Goal: Task Accomplishment & Management: Complete application form

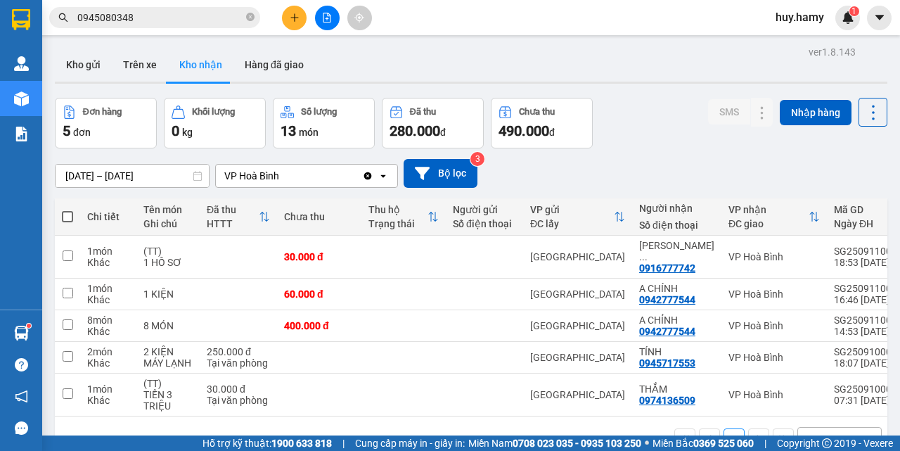
click at [198, 59] on button "Kho nhận" at bounding box center [200, 65] width 65 height 34
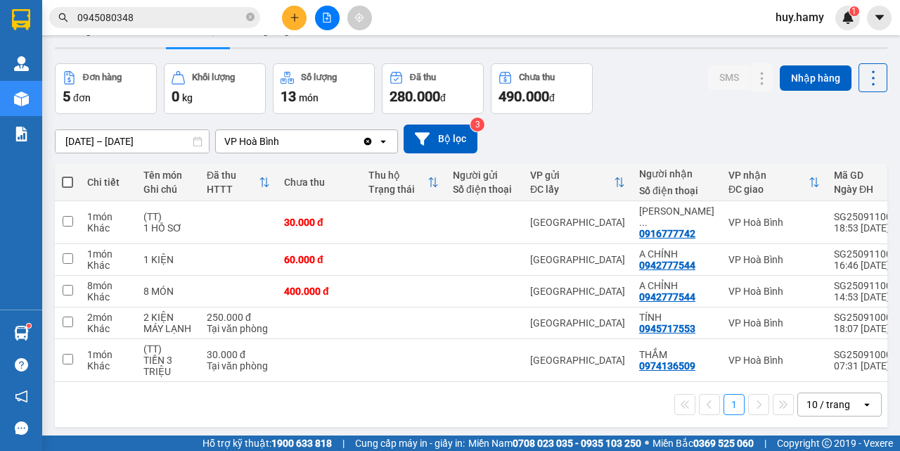
scroll to position [65, 0]
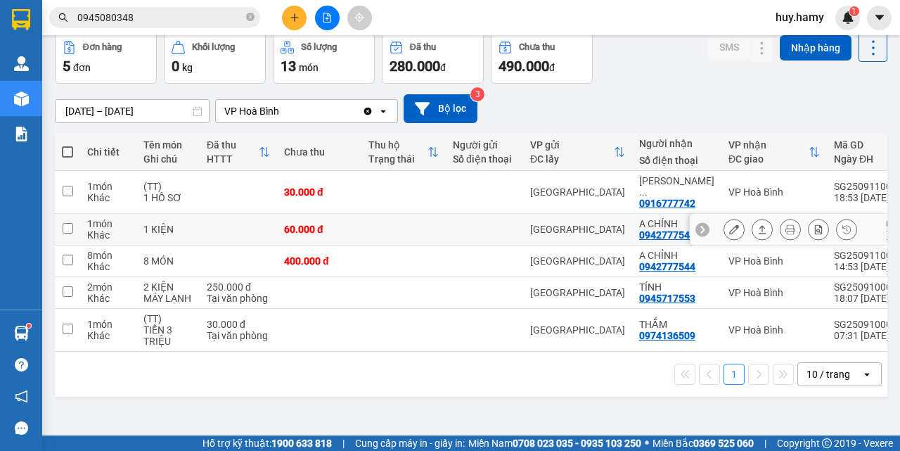
click at [64, 223] on input "checkbox" at bounding box center [68, 228] width 11 height 11
checkbox input "true"
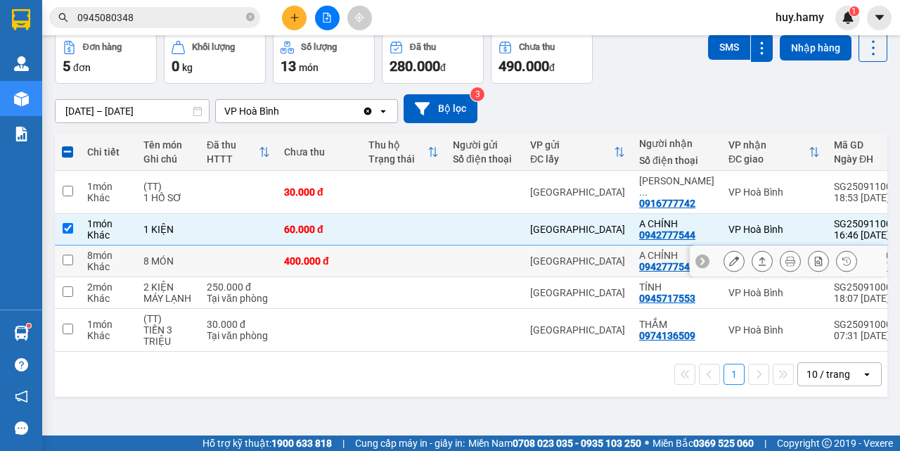
click at [72, 254] on input "checkbox" at bounding box center [68, 259] width 11 height 11
checkbox input "true"
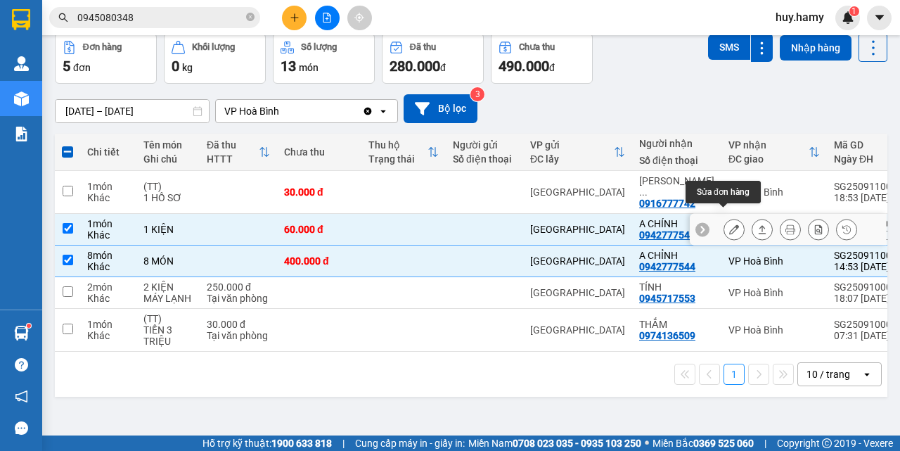
click at [729, 224] on icon at bounding box center [734, 229] width 10 height 10
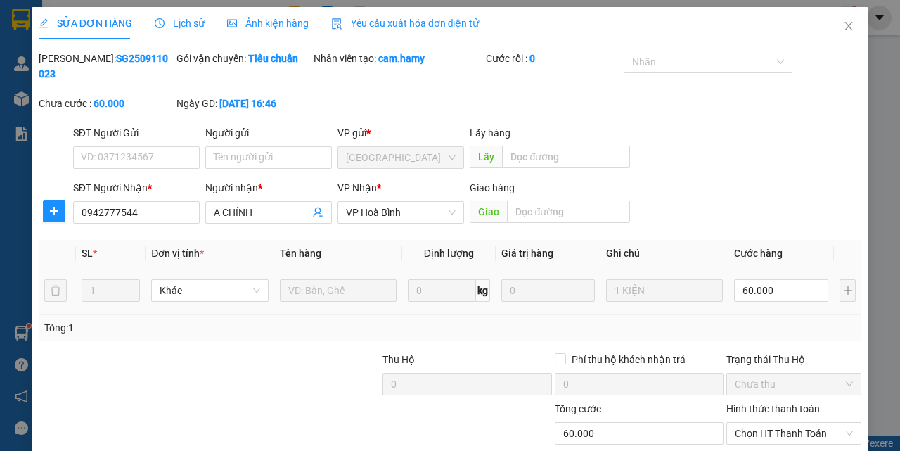
type input "0942777544"
type input "A CHÍNH"
type input "60.000"
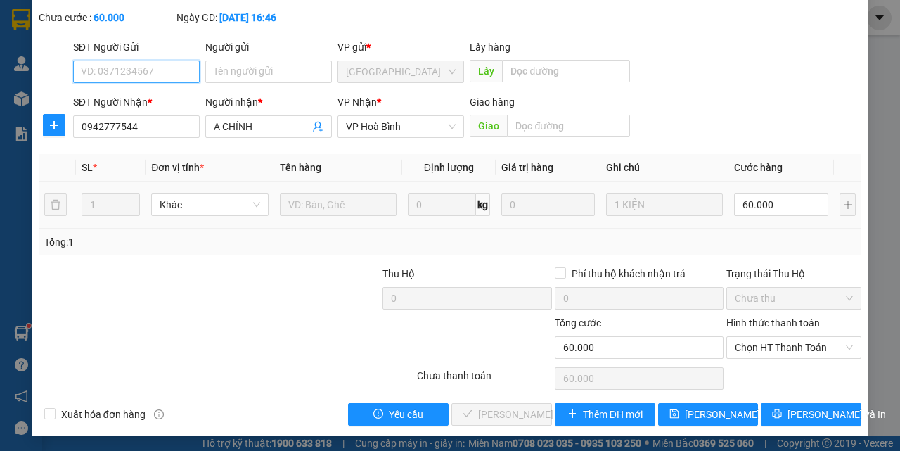
scroll to position [88, 0]
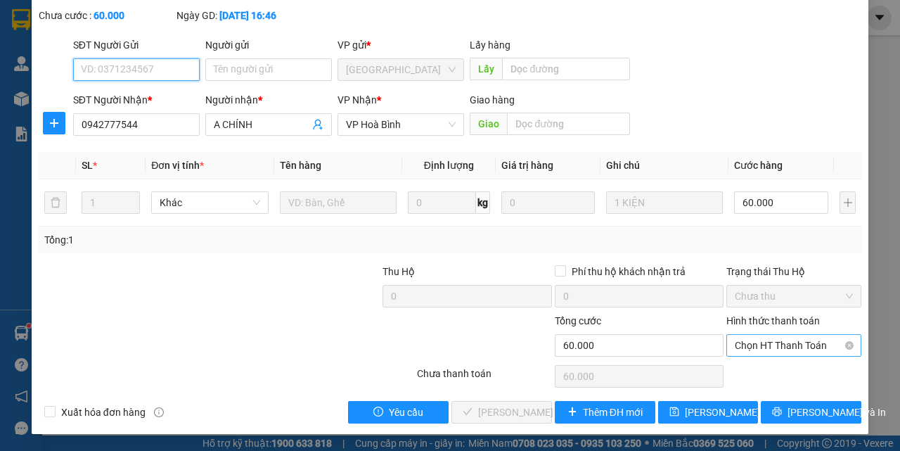
click at [770, 340] on span "Chọn HT Thanh Toán" at bounding box center [794, 345] width 118 height 21
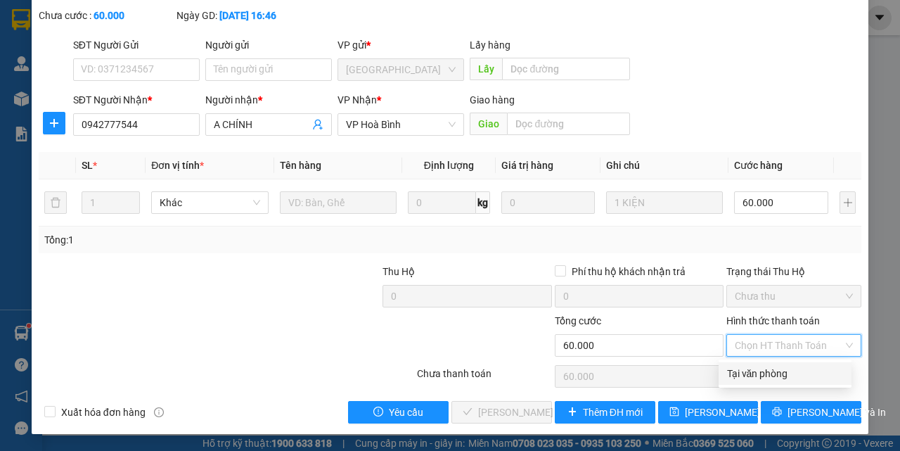
click at [767, 373] on div "Tại văn phòng" at bounding box center [785, 373] width 116 height 15
type input "0"
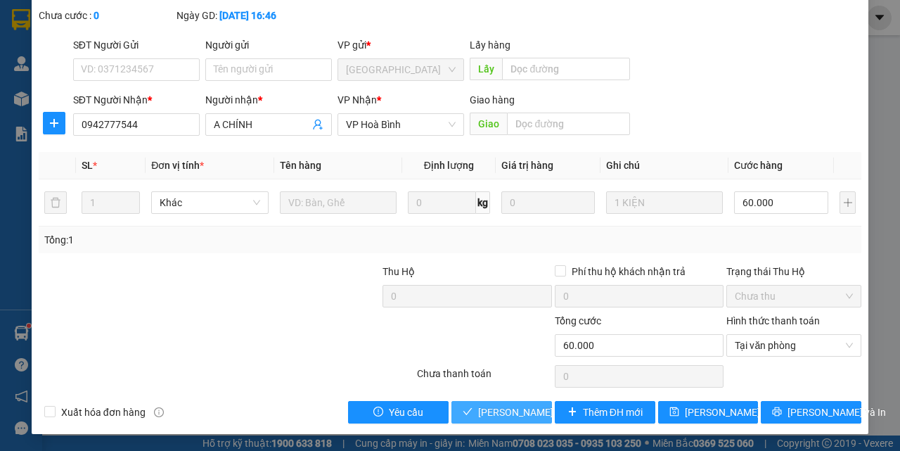
click at [508, 420] on button "[PERSON_NAME] và Giao hàng" at bounding box center [501, 412] width 101 height 22
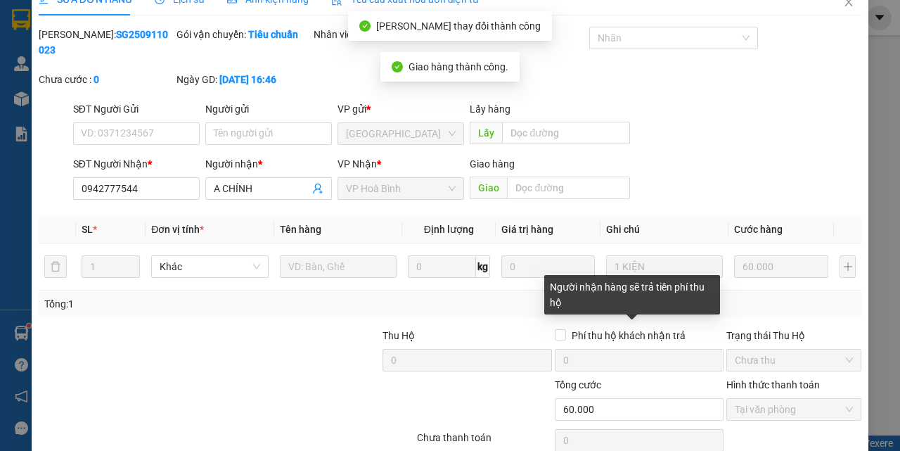
scroll to position [0, 0]
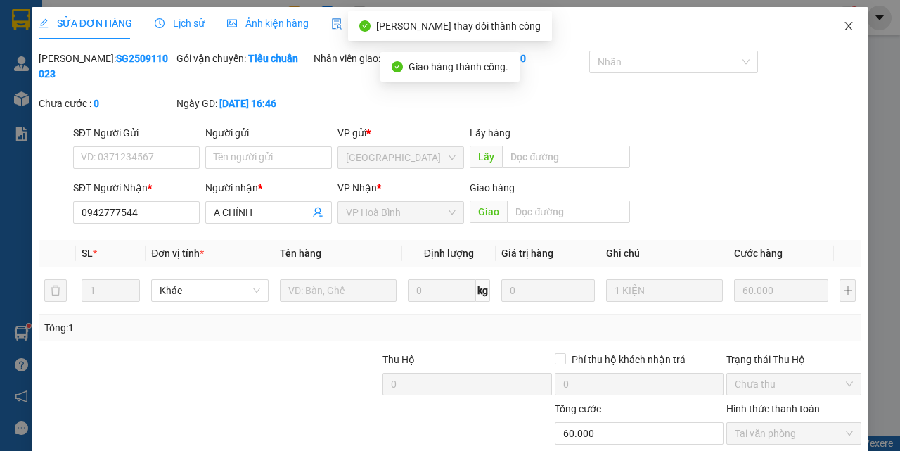
click at [845, 29] on icon "close" at bounding box center [849, 26] width 8 height 8
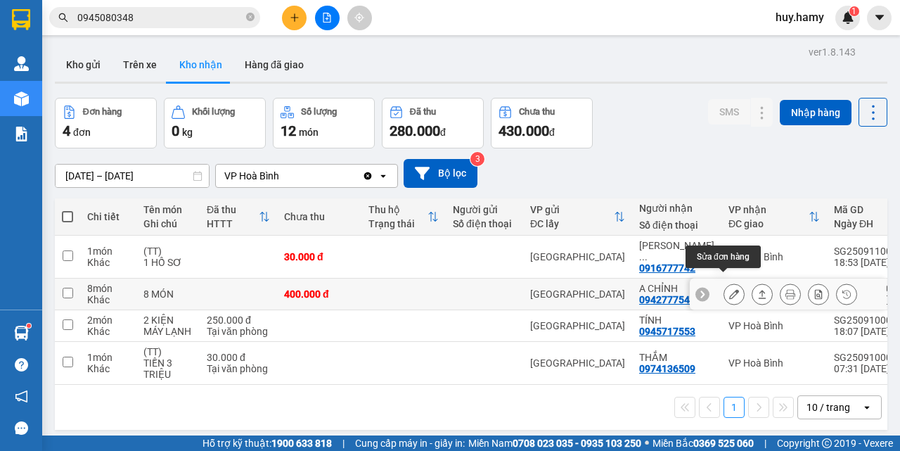
click at [729, 289] on icon at bounding box center [734, 294] width 10 height 10
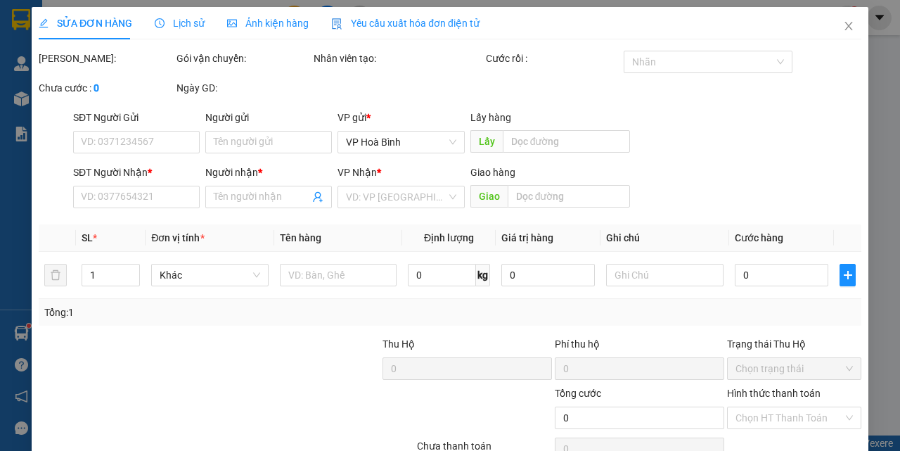
type input "0942777544"
type input "A CHỈNH"
type input "400.000"
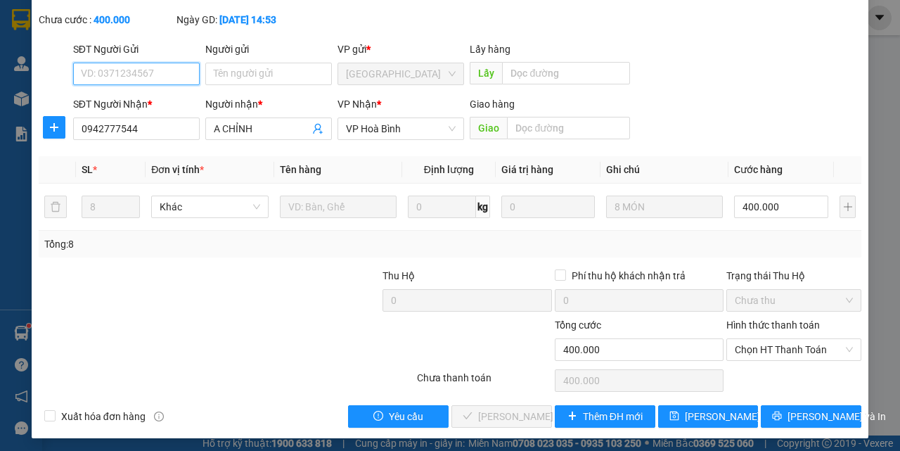
scroll to position [88, 0]
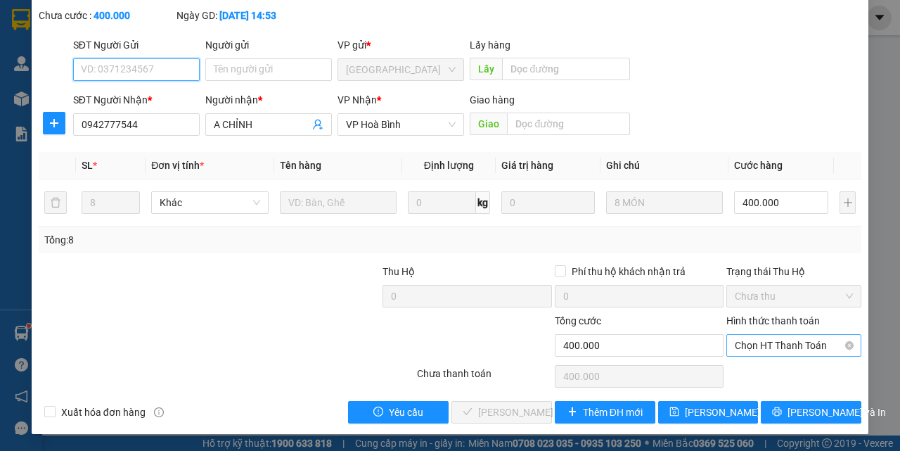
click at [770, 352] on span "Chọn HT Thanh Toán" at bounding box center [794, 345] width 118 height 21
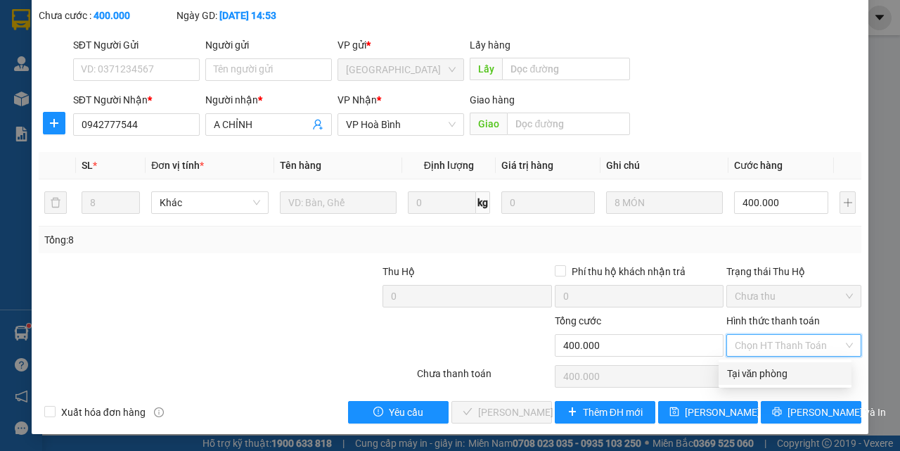
click at [763, 368] on div "Tại văn phòng" at bounding box center [785, 373] width 116 height 15
type input "0"
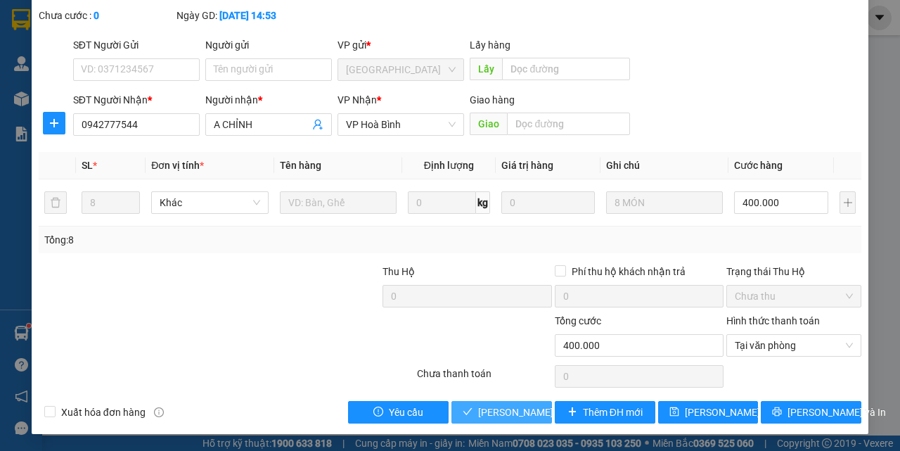
click at [504, 406] on span "[PERSON_NAME] và Giao hàng" at bounding box center [545, 411] width 135 height 15
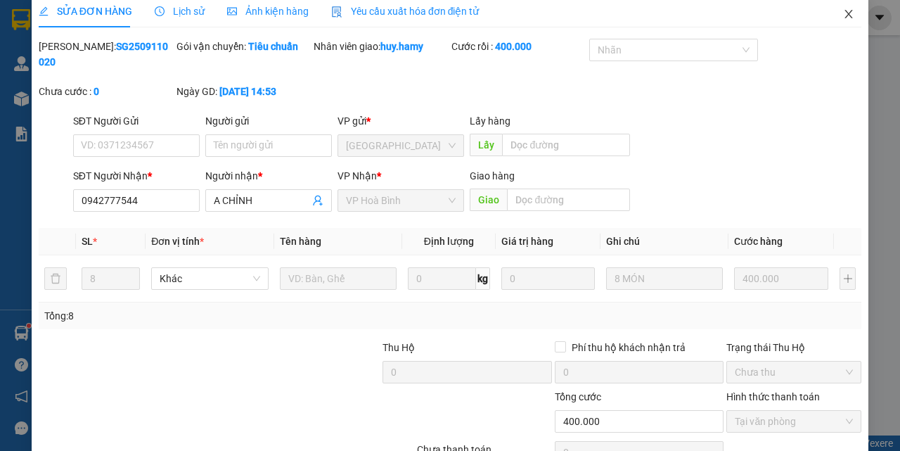
scroll to position [0, 0]
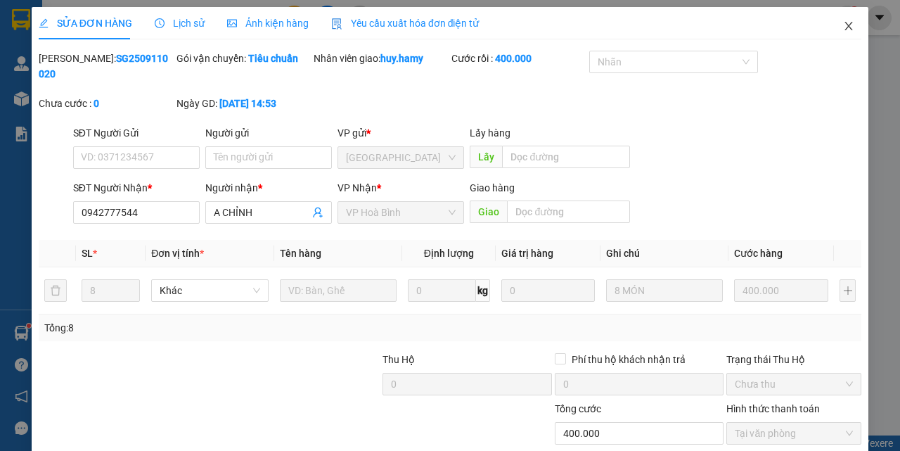
click at [845, 24] on icon "close" at bounding box center [849, 26] width 8 height 8
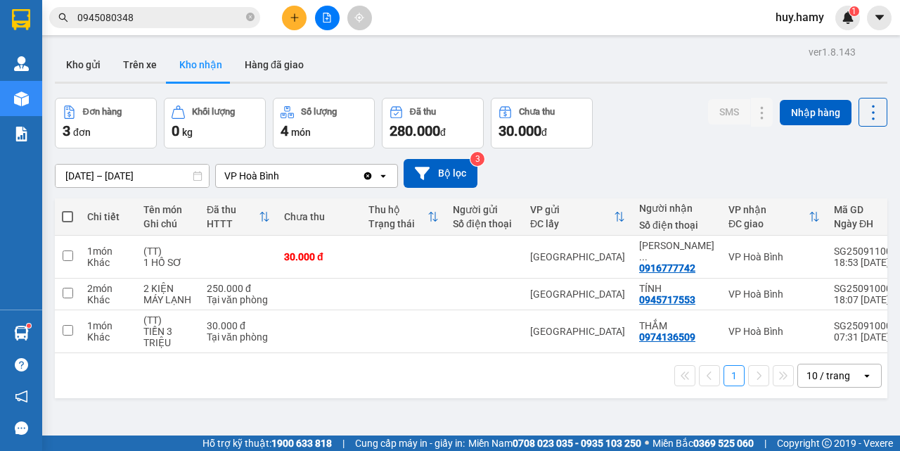
click at [196, 65] on button "Kho nhận" at bounding box center [200, 65] width 65 height 34
click at [200, 64] on button "Kho nhận" at bounding box center [200, 65] width 65 height 34
click at [272, 70] on button "Hàng đã giao" at bounding box center [274, 65] width 82 height 34
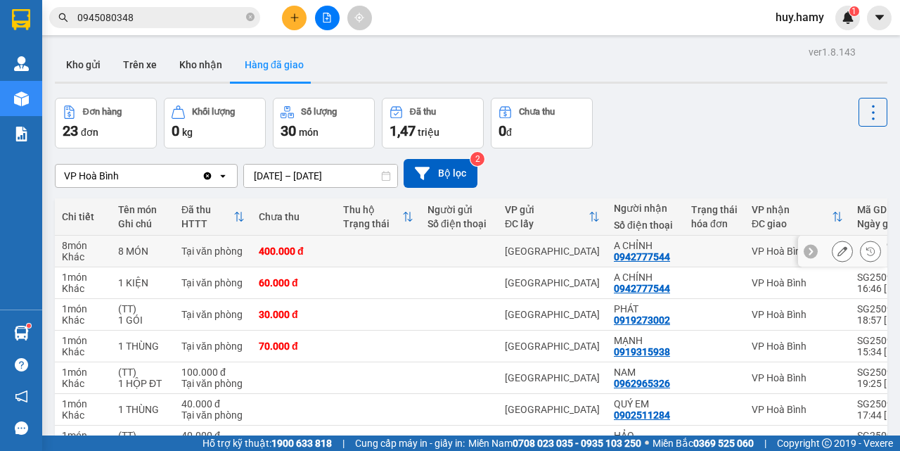
click at [651, 255] on div "0942777544" at bounding box center [642, 256] width 56 height 11
click at [808, 252] on icon at bounding box center [810, 251] width 4 height 8
click at [715, 246] on div at bounding box center [714, 250] width 46 height 11
click at [601, 250] on td "[GEOGRAPHIC_DATA]" at bounding box center [552, 252] width 109 height 32
click at [266, 257] on div "400.000 đ" at bounding box center [294, 250] width 70 height 11
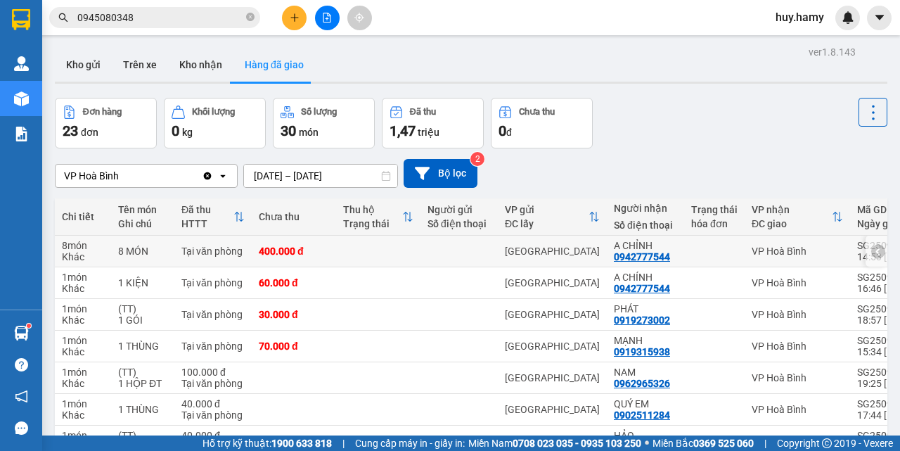
drag, startPoint x: 61, startPoint y: 262, endPoint x: 359, endPoint y: 266, distance: 297.4
click at [147, 262] on tr "8 món Khác 8 MÓN Tại văn phòng 400.000 đ [GEOGRAPHIC_DATA] A CHỈNH 0942777544 V…" at bounding box center [576, 252] width 1043 height 32
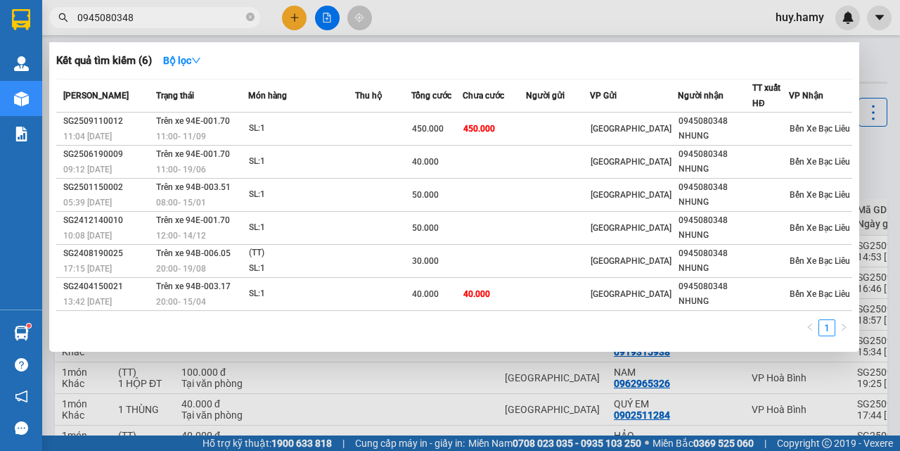
click at [205, 15] on input "0945080348" at bounding box center [160, 17] width 166 height 15
type input "0"
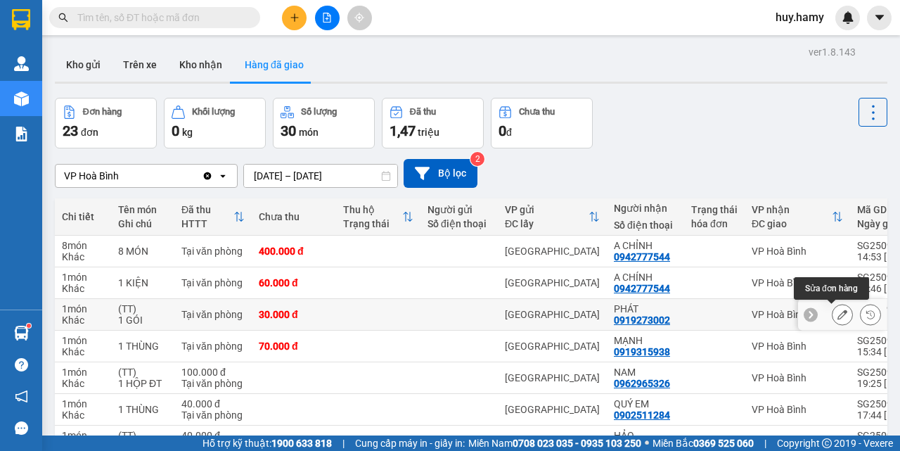
click at [837, 314] on icon at bounding box center [842, 314] width 10 height 10
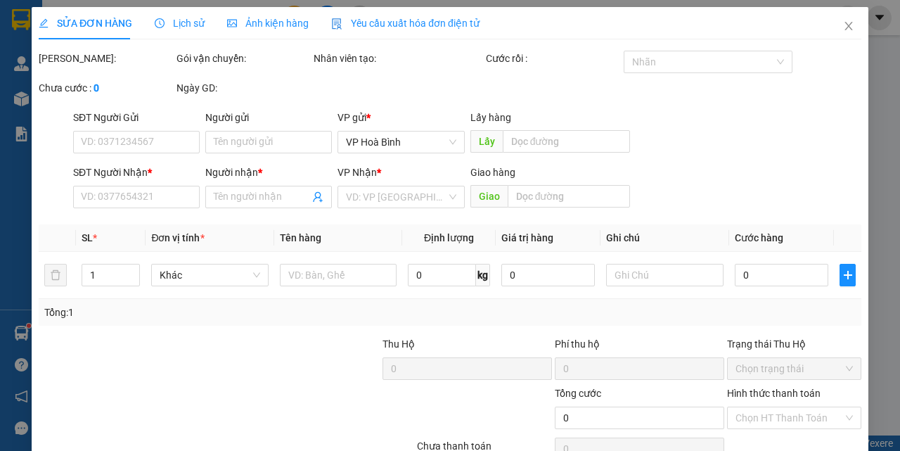
type input "0919273002"
type input "PHÁT"
type input "30.000"
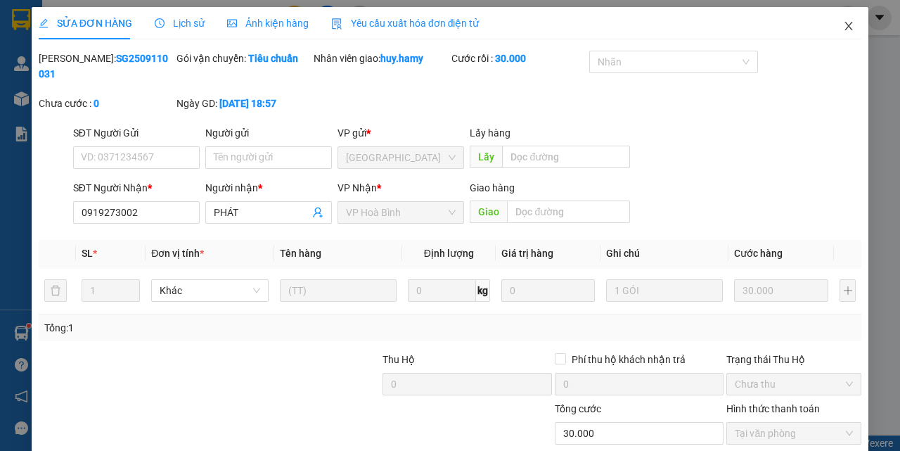
click at [843, 29] on icon "close" at bounding box center [848, 25] width 11 height 11
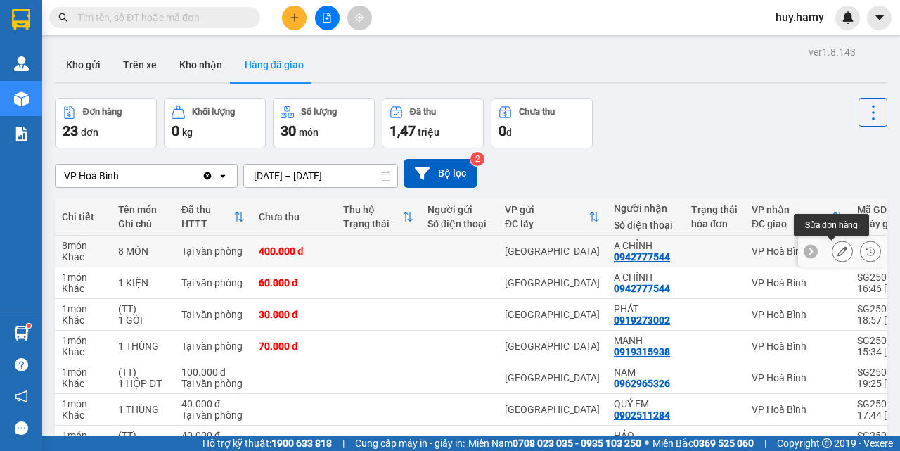
click at [837, 247] on icon at bounding box center [842, 251] width 10 height 10
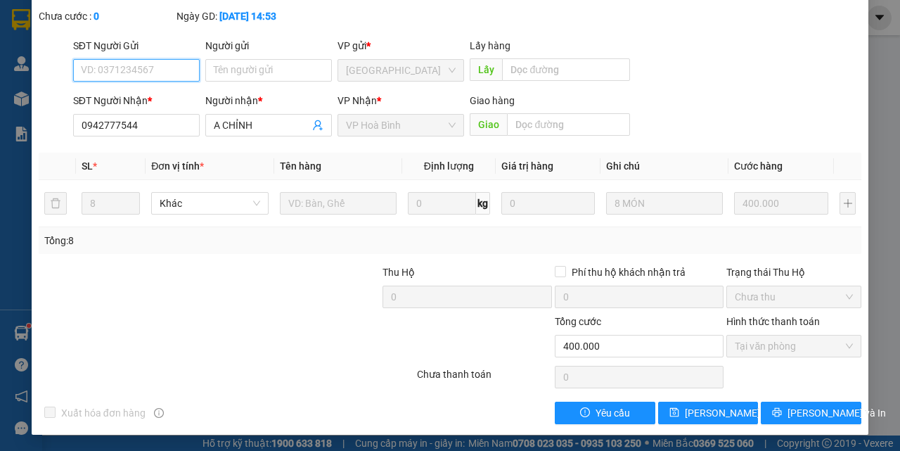
scroll to position [88, 0]
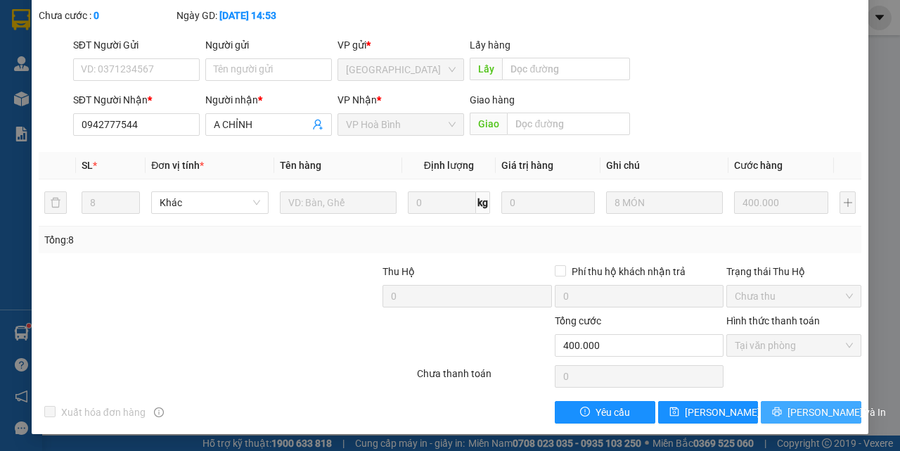
click at [806, 415] on span "[PERSON_NAME] và In" at bounding box center [836, 411] width 98 height 15
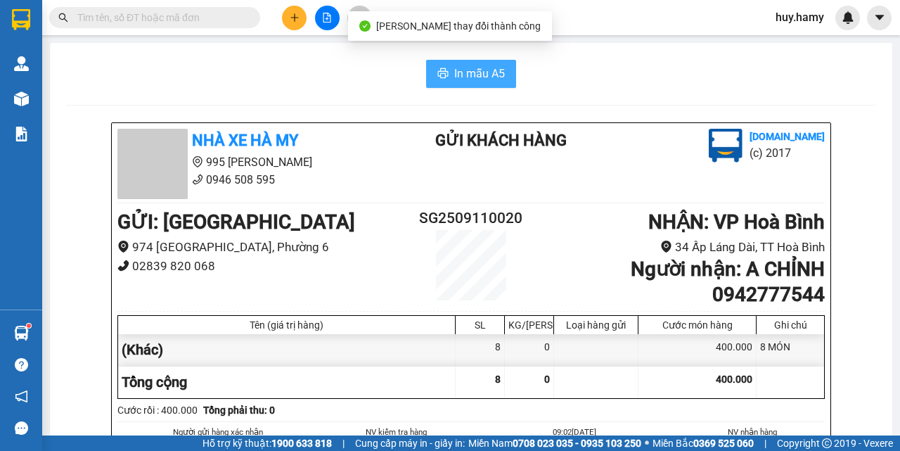
click at [468, 70] on span "In mẫu A5" at bounding box center [479, 74] width 51 height 18
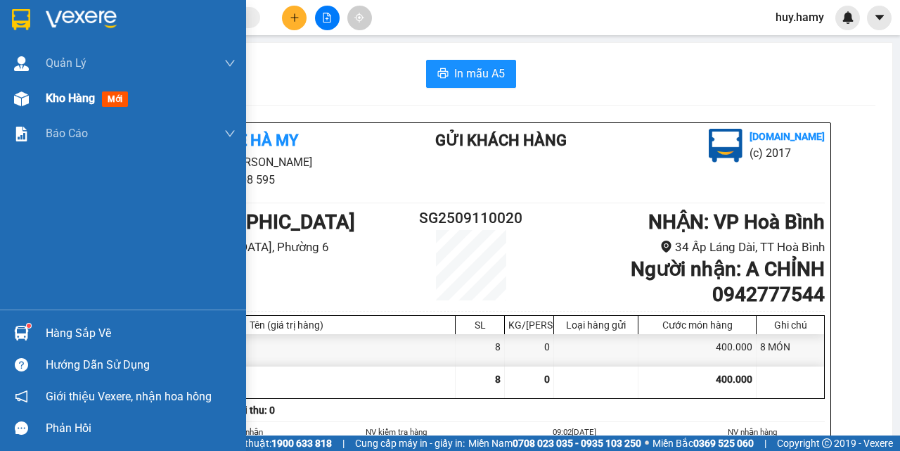
click at [50, 97] on span "Kho hàng" at bounding box center [70, 97] width 49 height 13
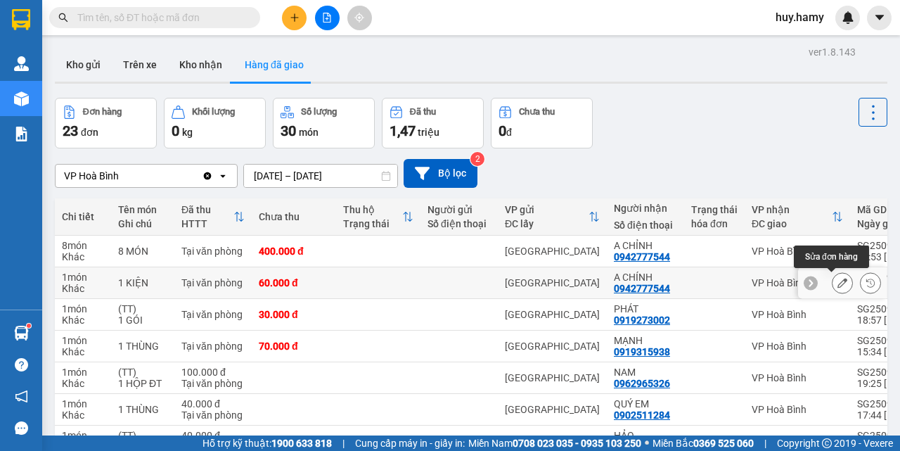
click at [837, 284] on icon at bounding box center [842, 283] width 10 height 10
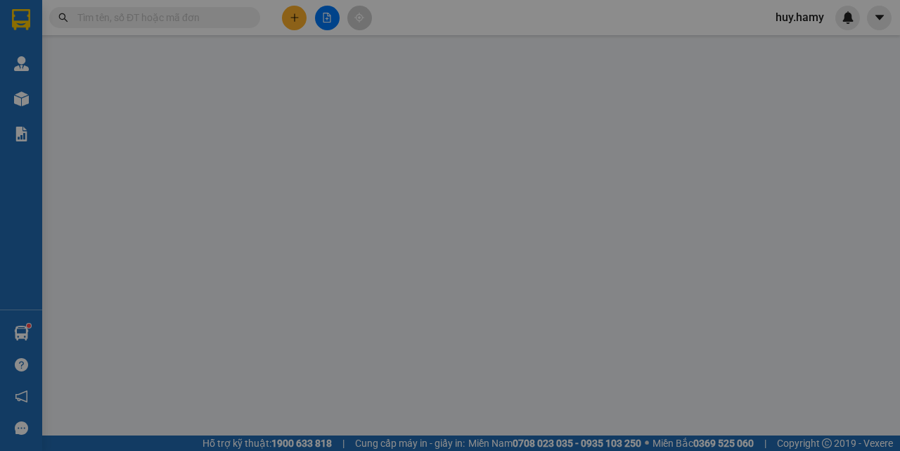
type input "0942777544"
type input "A CHÍNH"
type input "60.000"
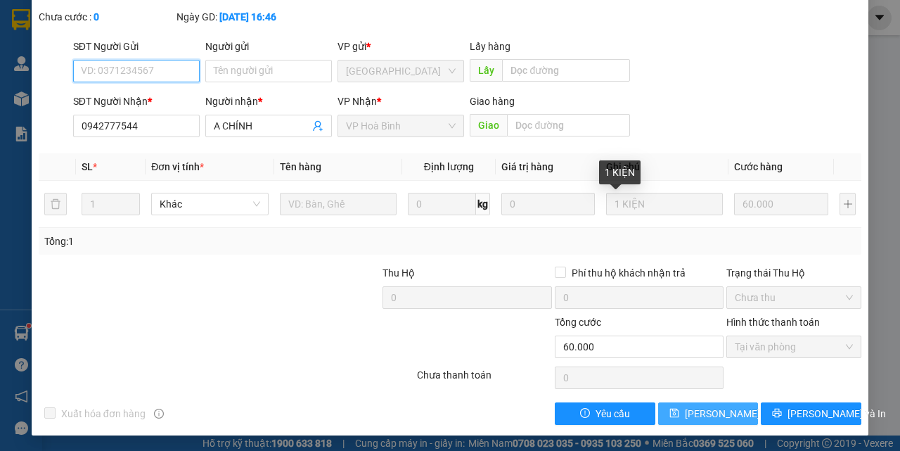
scroll to position [88, 0]
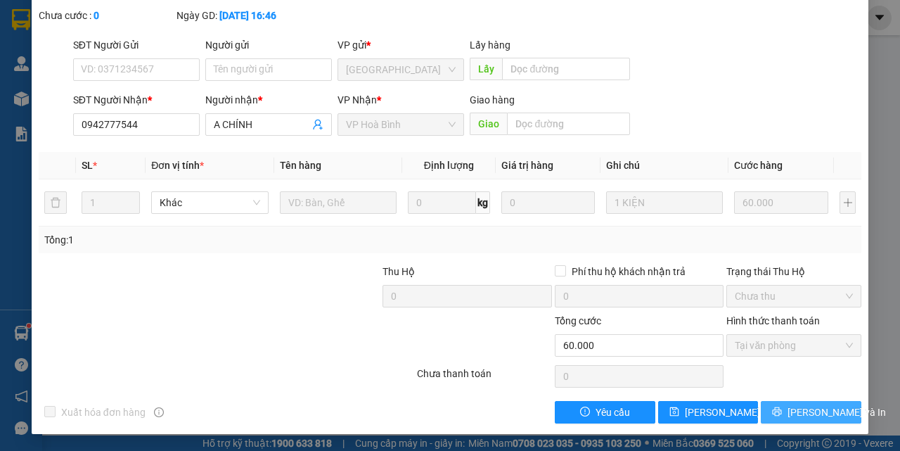
click at [793, 409] on span "[PERSON_NAME] và In" at bounding box center [836, 411] width 98 height 15
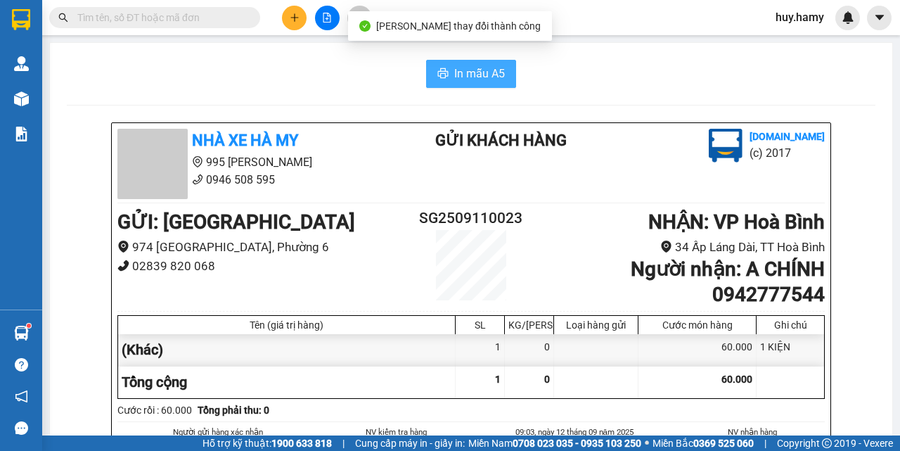
click at [466, 64] on button "In mẫu A5" at bounding box center [471, 74] width 90 height 28
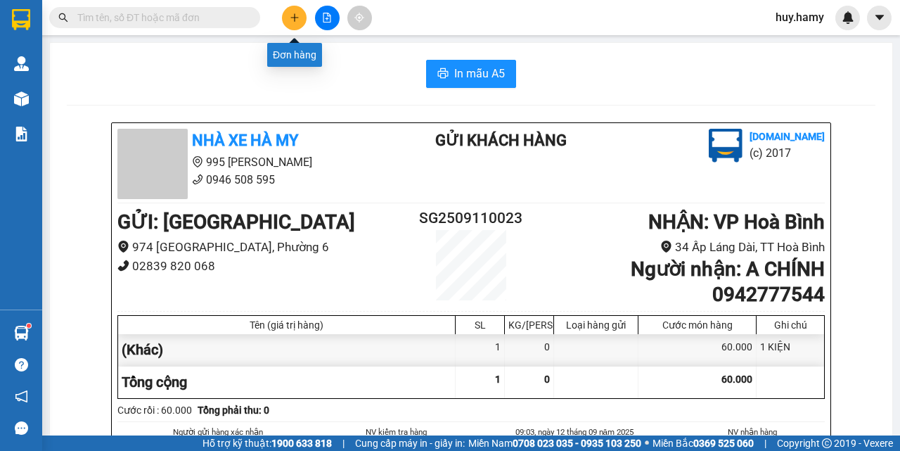
click at [291, 16] on icon "plus" at bounding box center [295, 18] width 10 height 10
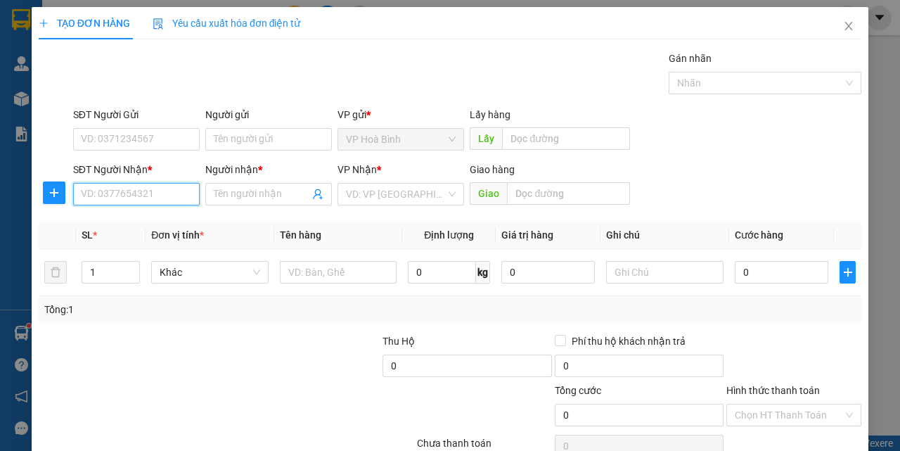
click at [105, 193] on input "SĐT Người Nhận *" at bounding box center [136, 194] width 127 height 22
type input "0764441655"
click at [91, 216] on div "0764441655 - NHỰT" at bounding box center [135, 221] width 108 height 15
type input "NHỰT"
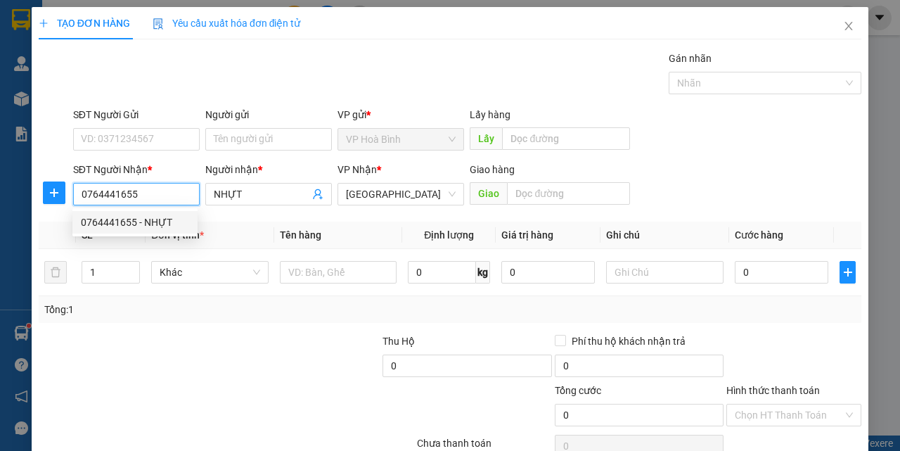
type input "50.000"
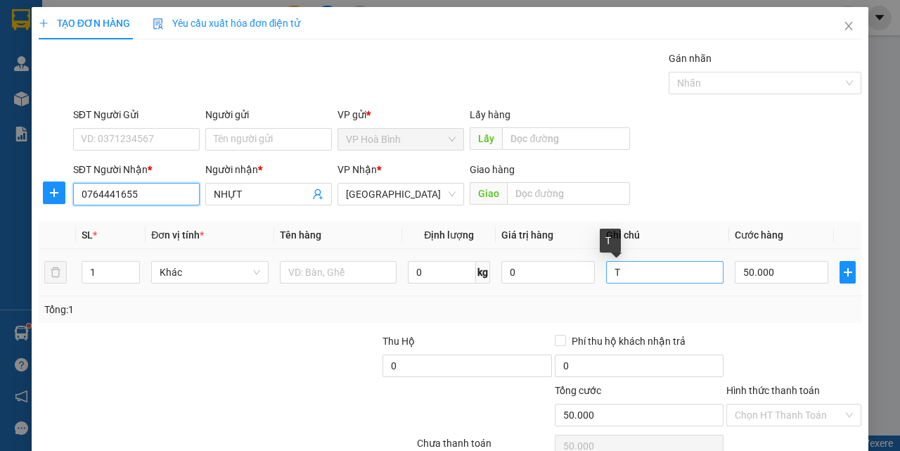
type input "0764441655"
drag, startPoint x: 638, startPoint y: 271, endPoint x: 556, endPoint y: 284, distance: 83.3
click at [556, 284] on tr "1 Khác 0 kg 0 T 50.000" at bounding box center [450, 272] width 823 height 47
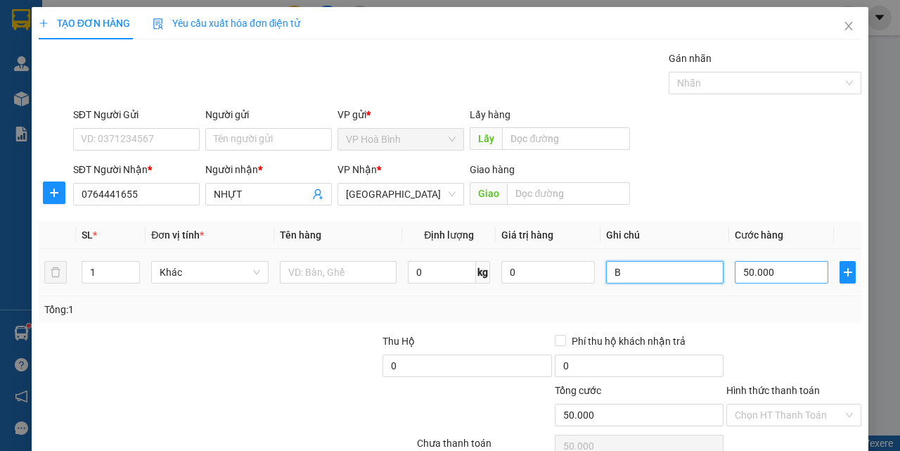
type input "B"
click at [754, 269] on input "50.000" at bounding box center [782, 272] width 94 height 22
type input "4"
type input "40"
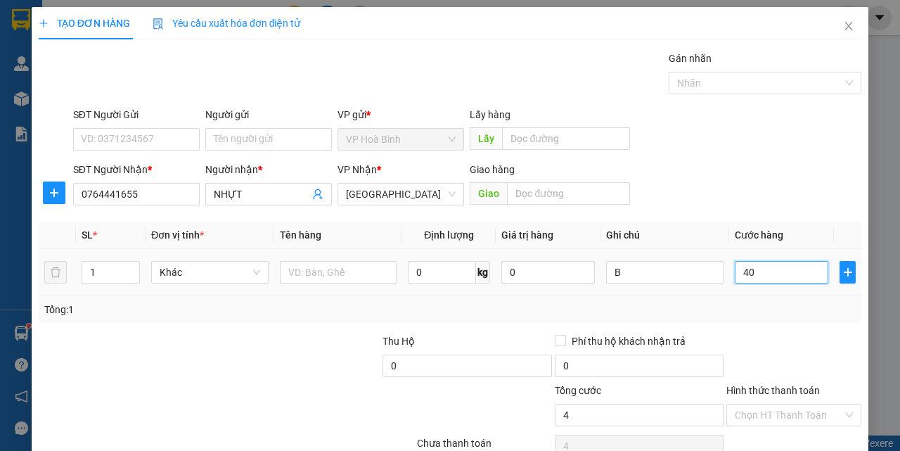
type input "40"
type input "400"
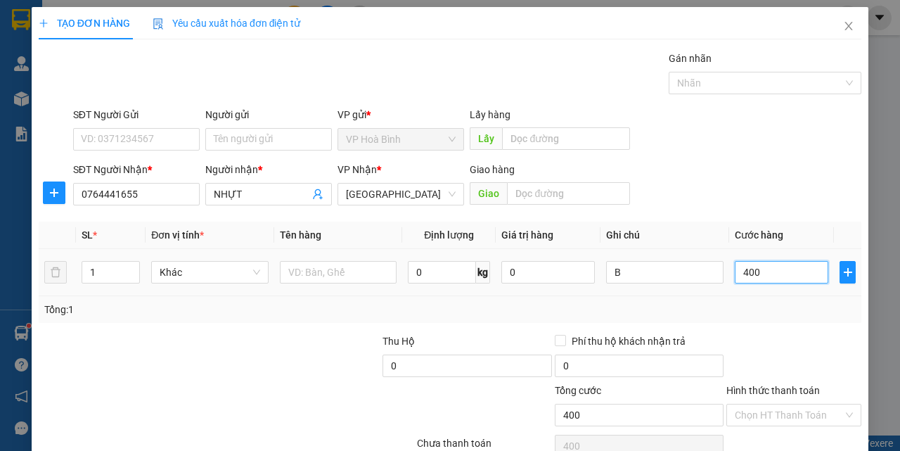
type input "4.000"
type input "40.000"
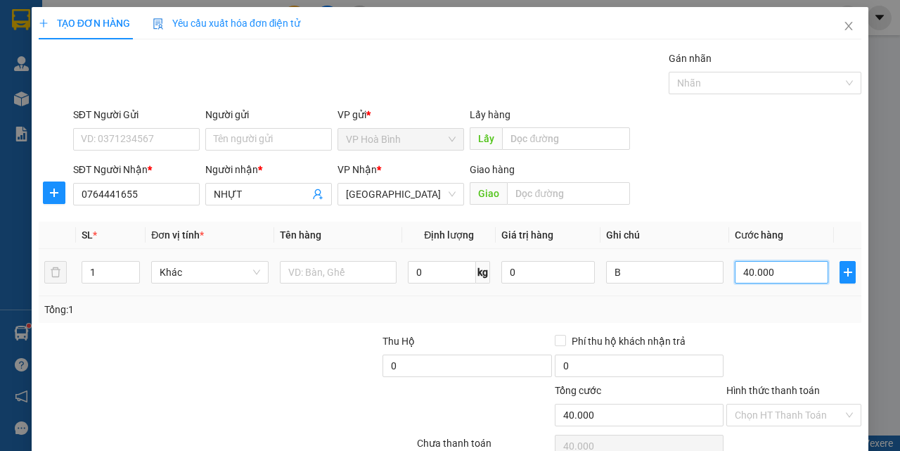
scroll to position [70, 0]
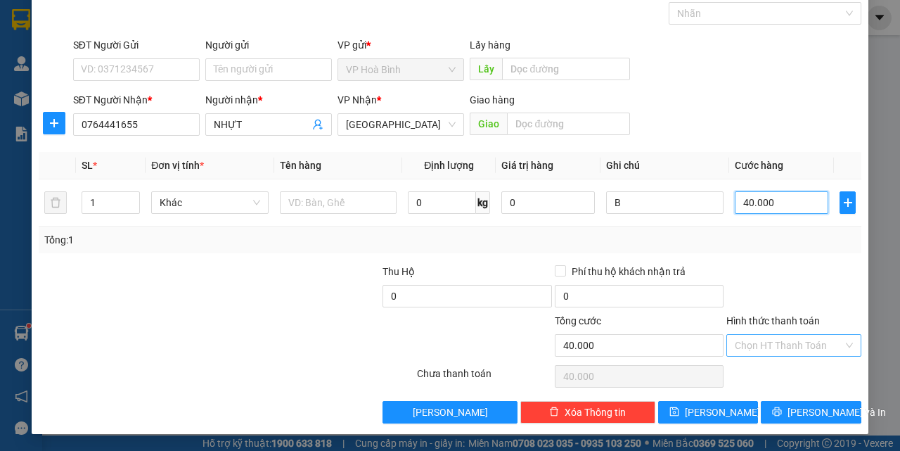
type input "40.000"
click at [785, 335] on input "Hình thức thanh toán" at bounding box center [789, 345] width 108 height 21
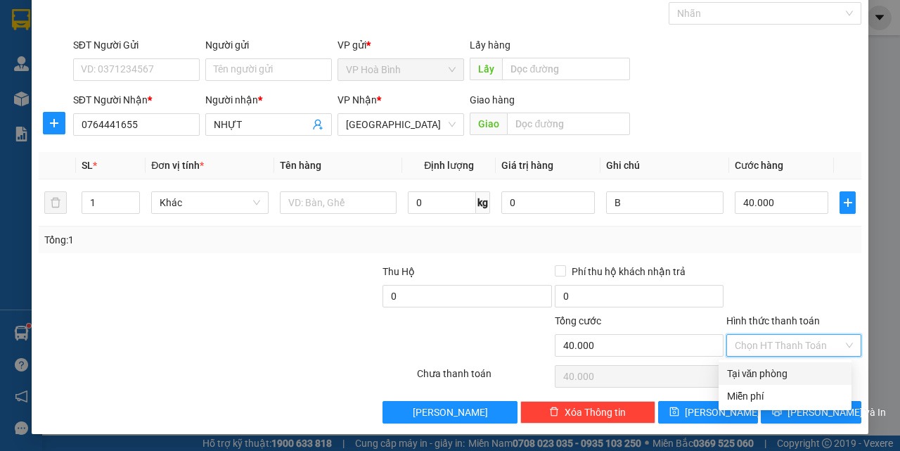
click at [775, 363] on div "Tại văn phòng" at bounding box center [784, 373] width 133 height 22
type input "0"
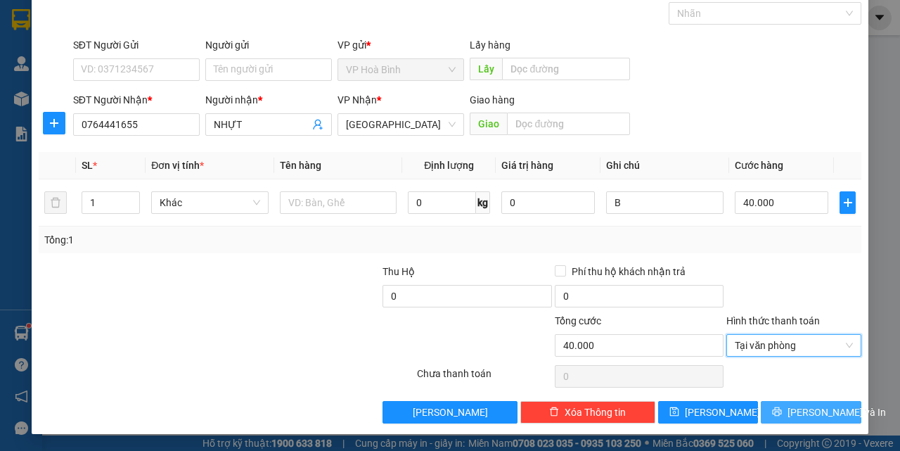
click at [791, 404] on span "[PERSON_NAME] và In" at bounding box center [836, 411] width 98 height 15
click at [820, 407] on span "[PERSON_NAME] và In" at bounding box center [836, 411] width 98 height 15
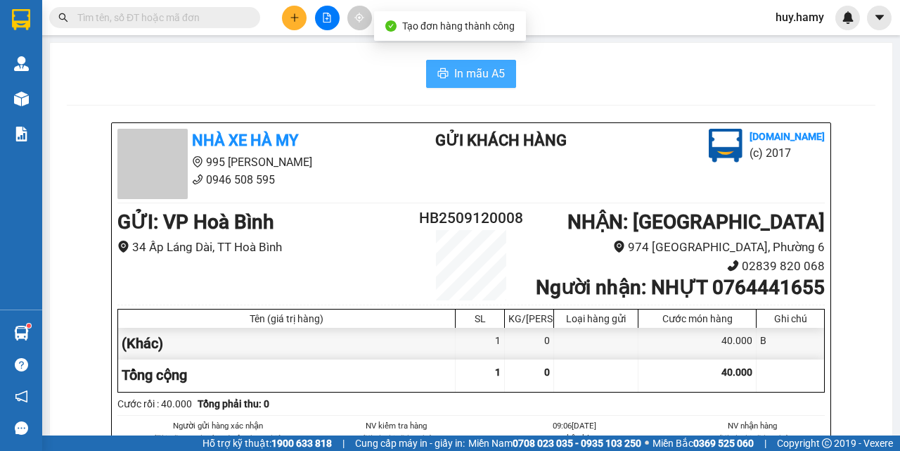
click at [465, 65] on span "In mẫu A5" at bounding box center [479, 74] width 51 height 18
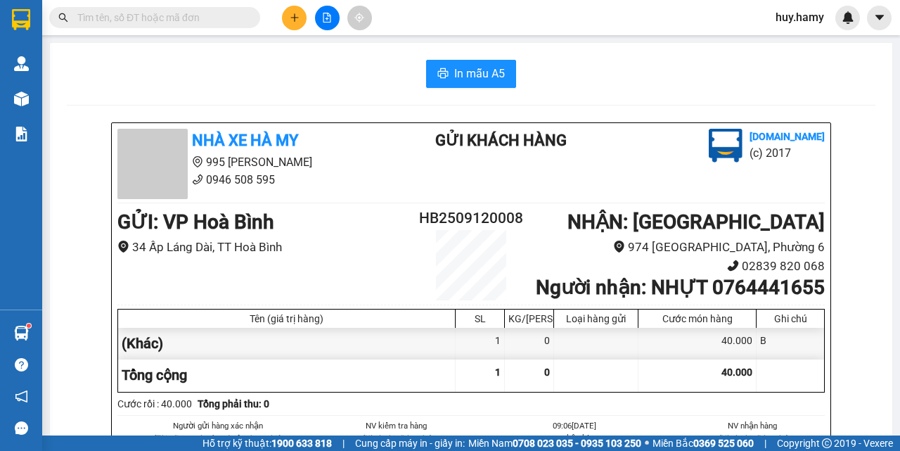
click at [108, 17] on input "text" at bounding box center [160, 17] width 166 height 15
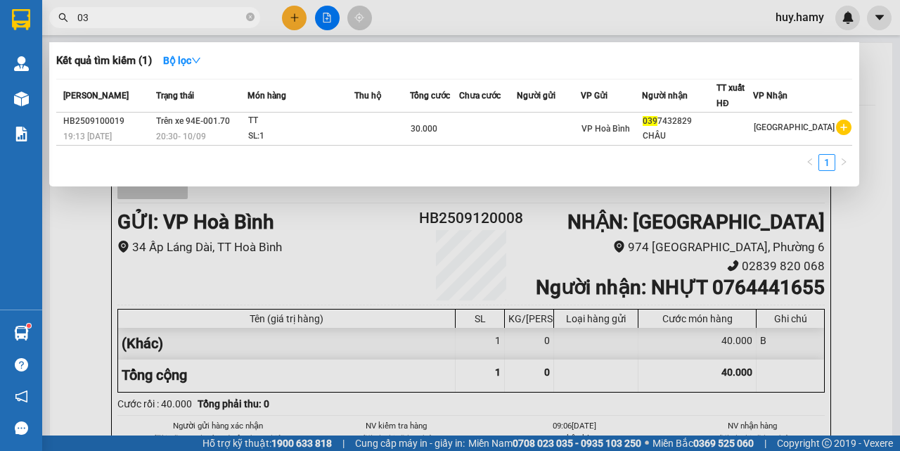
type input "0"
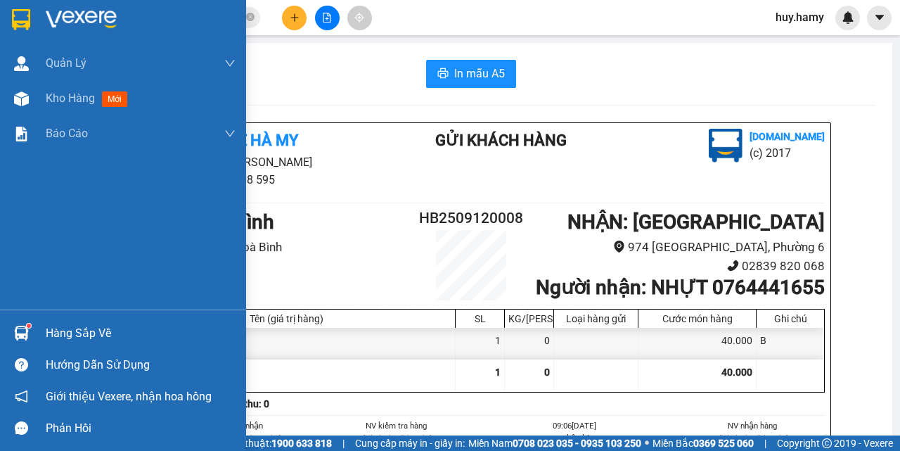
type input "`"
click at [94, 323] on div "Hàng sắp về" at bounding box center [141, 333] width 190 height 21
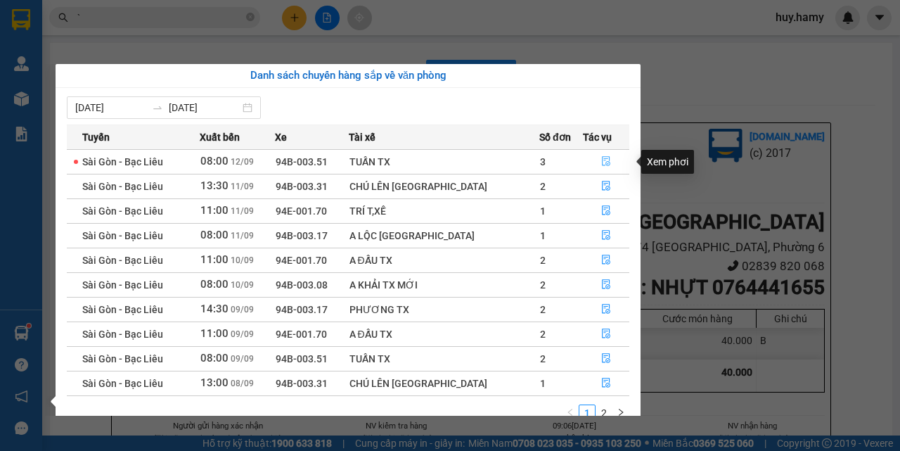
click at [603, 162] on icon "file-done" at bounding box center [606, 162] width 8 height 10
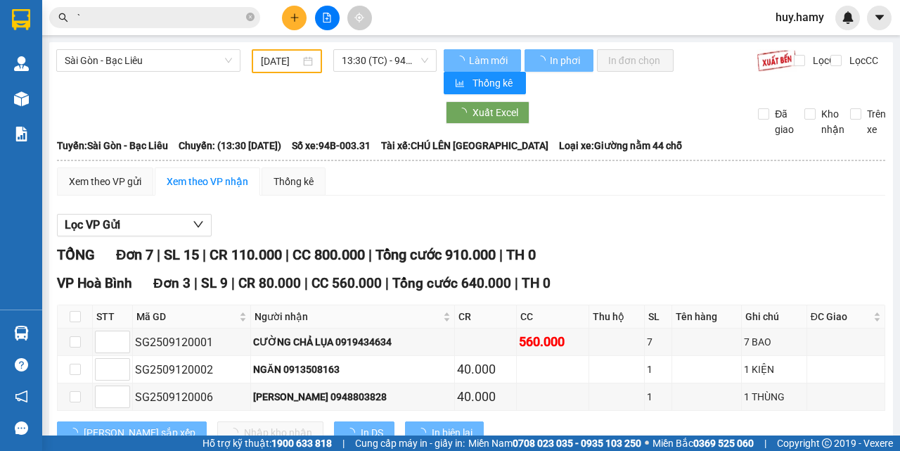
type input "[DATE]"
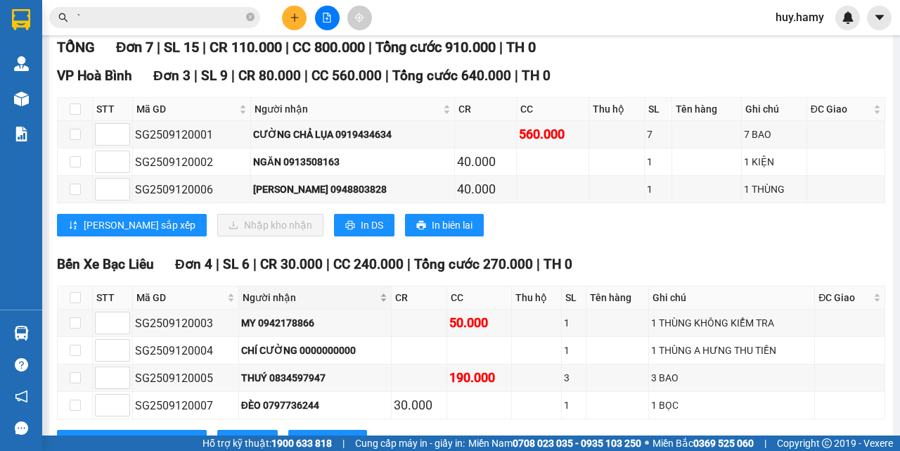
scroll to position [211, 0]
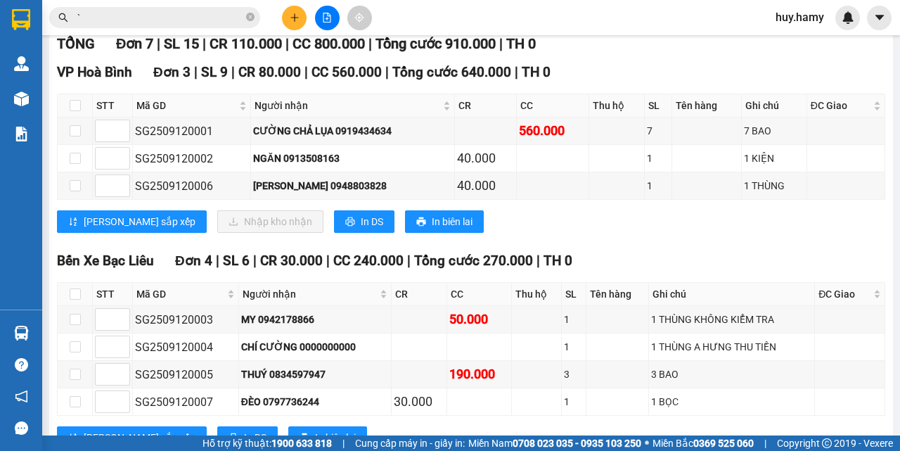
click at [311, 209] on div "VP Hoà Bình Đơn 3 | SL 9 | CR 80.000 | CC 560.000 | Tổng cước 640.000 | TH 0 …" at bounding box center [471, 152] width 828 height 181
click at [361, 226] on span "In DS" at bounding box center [372, 221] width 22 height 15
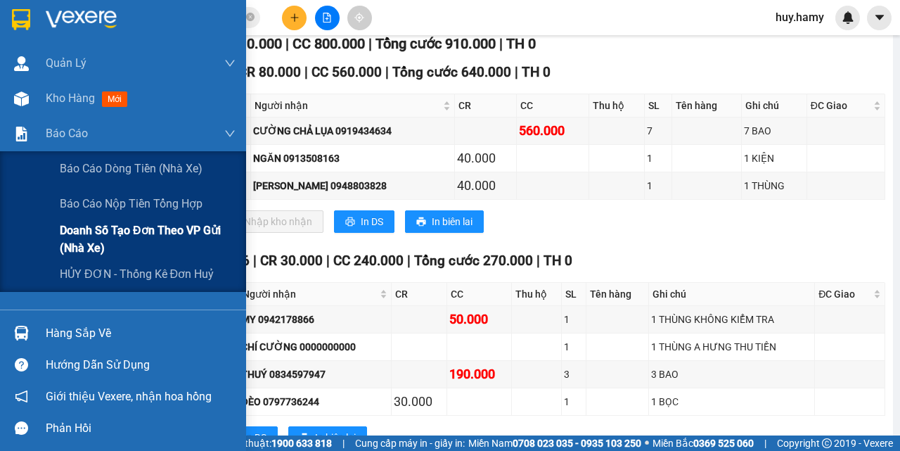
click at [105, 228] on span "Doanh số tạo đơn theo VP gửi (nhà xe)" at bounding box center [148, 238] width 176 height 35
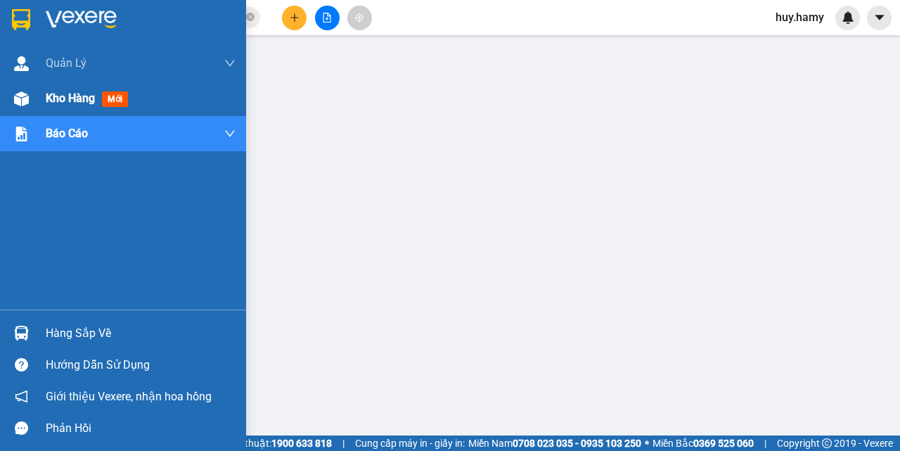
click at [57, 102] on span "Kho hàng" at bounding box center [70, 97] width 49 height 13
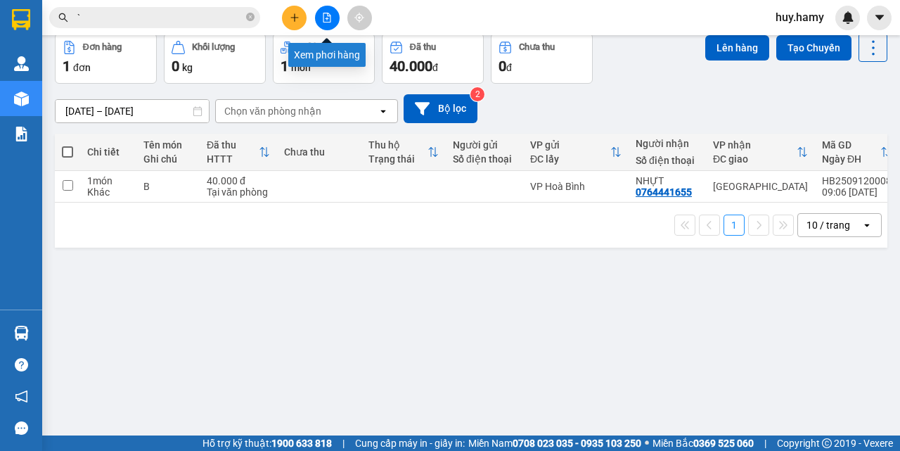
click at [329, 17] on icon "file-add" at bounding box center [327, 18] width 10 height 10
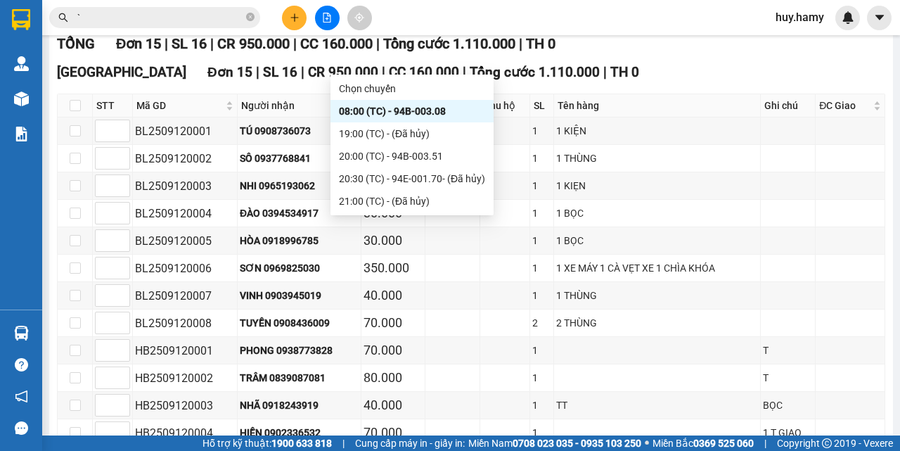
click at [370, 105] on div "08:00 (TC) - 94B-003.08" at bounding box center [412, 110] width 146 height 15
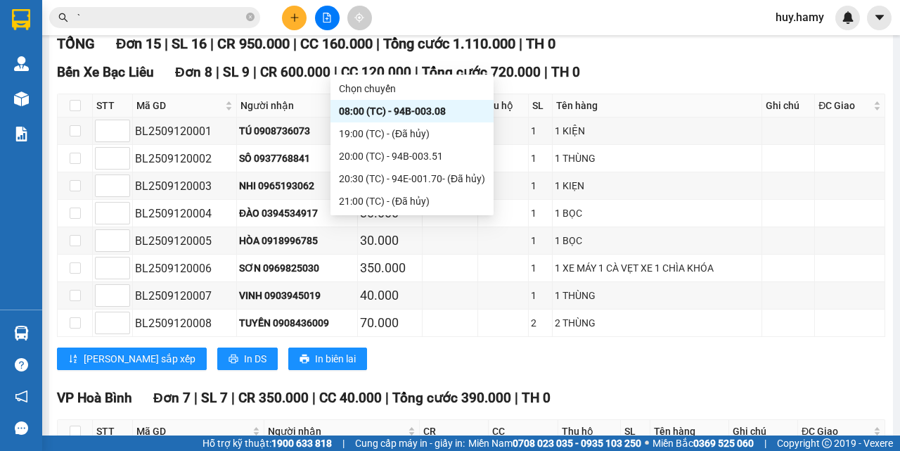
click at [382, 105] on div "08:00 (TC) - 94B-003.08" at bounding box center [412, 110] width 146 height 15
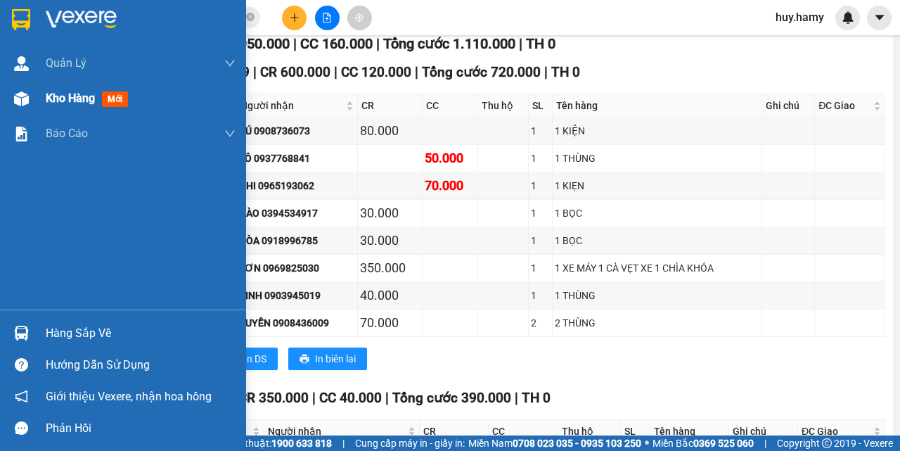
click at [65, 94] on span "Kho hàng" at bounding box center [70, 97] width 49 height 13
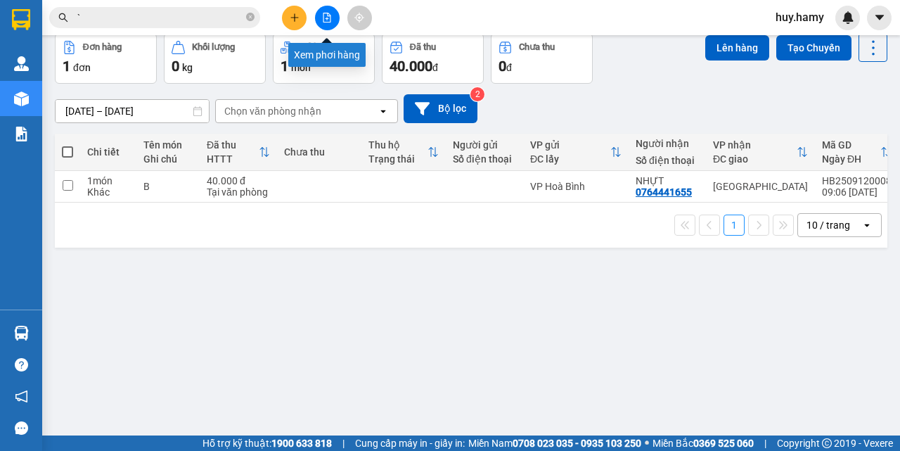
click at [322, 20] on icon "file-add" at bounding box center [327, 18] width 10 height 10
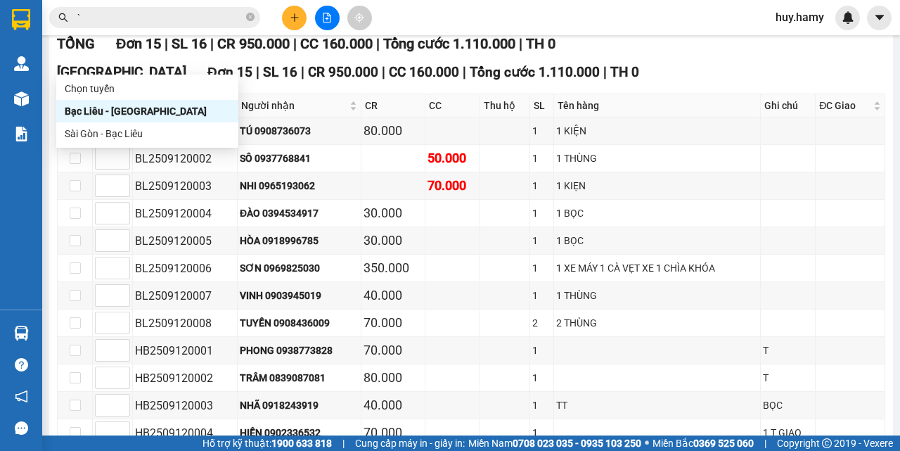
click at [136, 112] on div "Bạc Liêu - [GEOGRAPHIC_DATA]" at bounding box center [147, 110] width 165 height 15
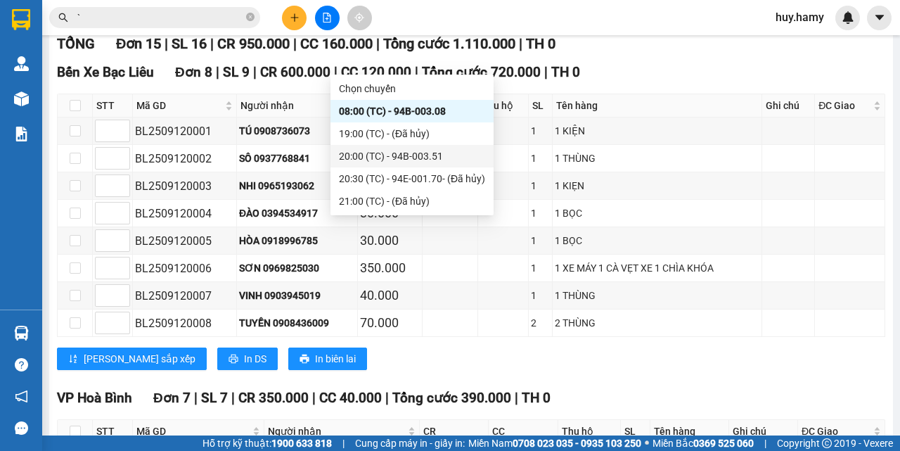
click at [410, 159] on div "20:00 (TC) - 94B-003.51" at bounding box center [412, 155] width 146 height 15
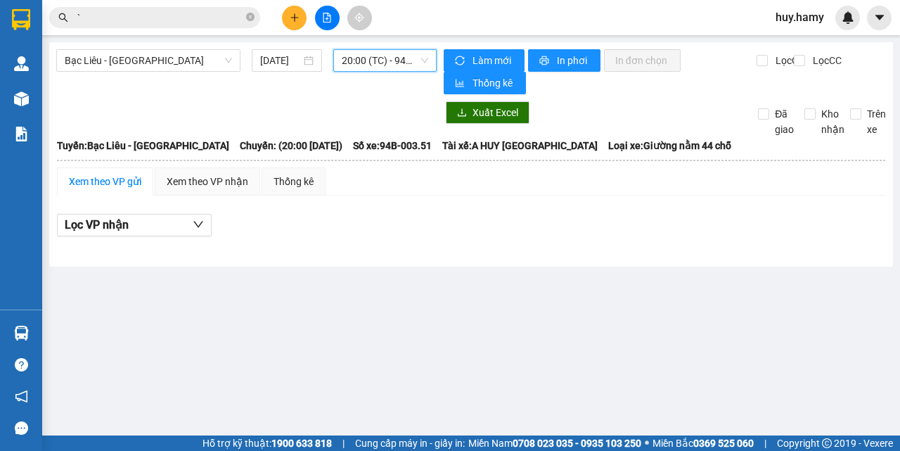
click at [405, 62] on span "20:00 (TC) - 94B-003.51" at bounding box center [385, 60] width 86 height 21
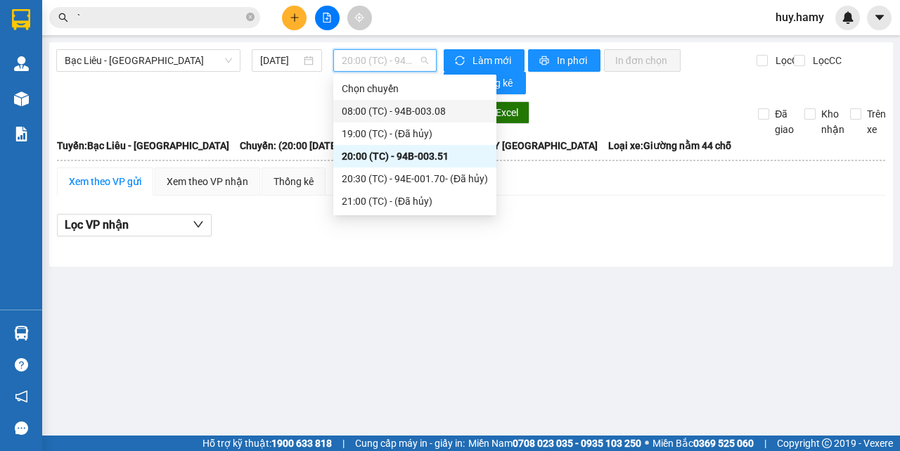
click at [399, 105] on div "08:00 (TC) - 94B-003.08" at bounding box center [415, 110] width 146 height 15
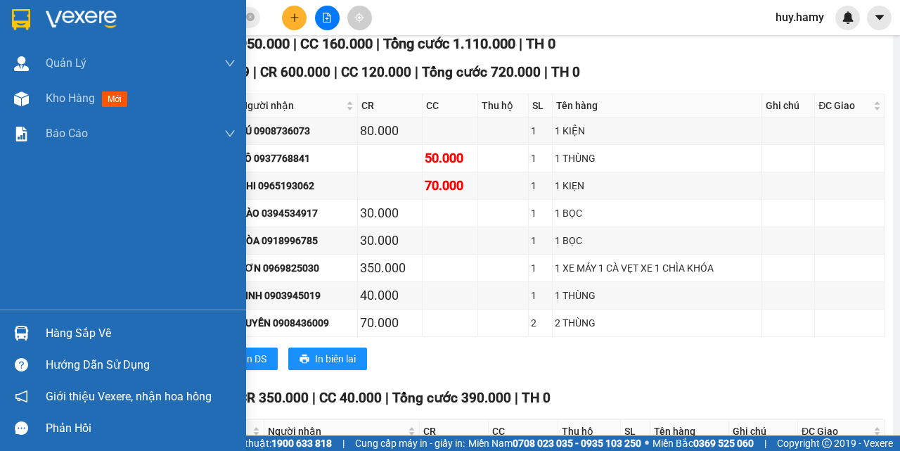
click at [60, 342] on div "Hàng sắp về" at bounding box center [141, 333] width 190 height 21
